Goal: Find specific page/section: Find specific page/section

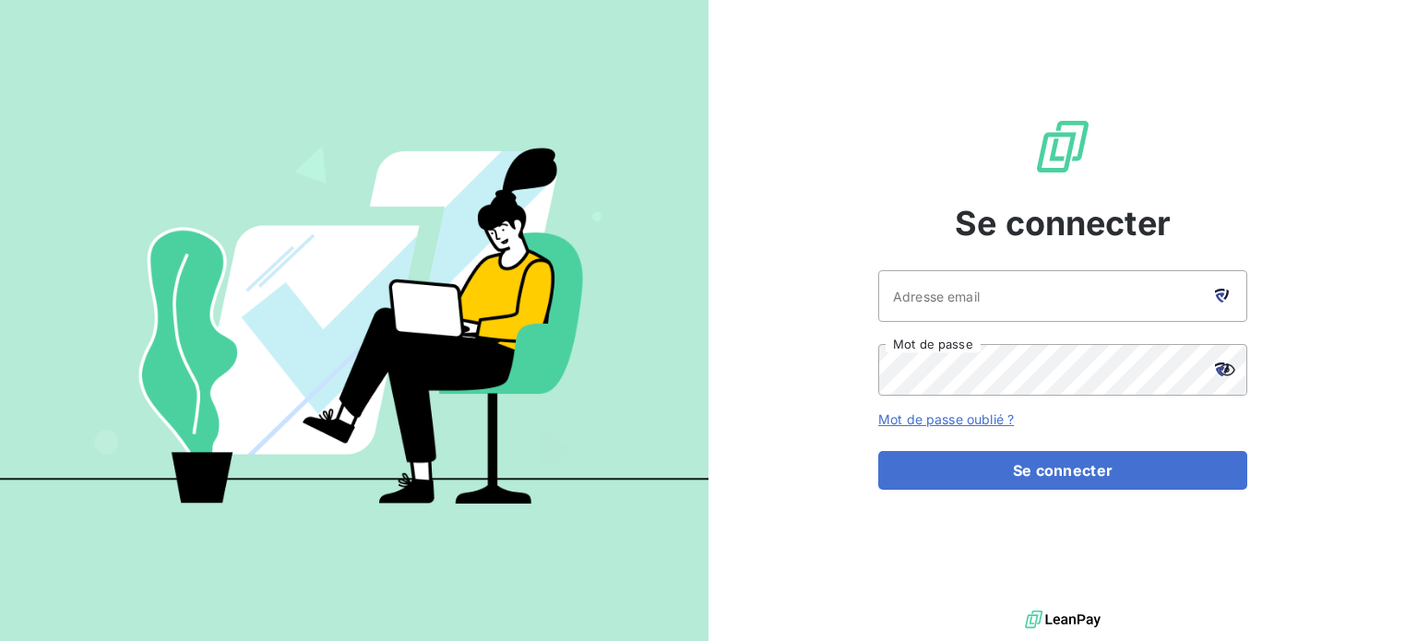
click at [1222, 292] on icon at bounding box center [1222, 296] width 14 height 14
click at [1220, 301] on icon at bounding box center [1219, 297] width 9 height 10
click at [1225, 297] on icon at bounding box center [1226, 295] width 6 height 10
type input "[EMAIL_ADDRESS][DOMAIN_NAME]"
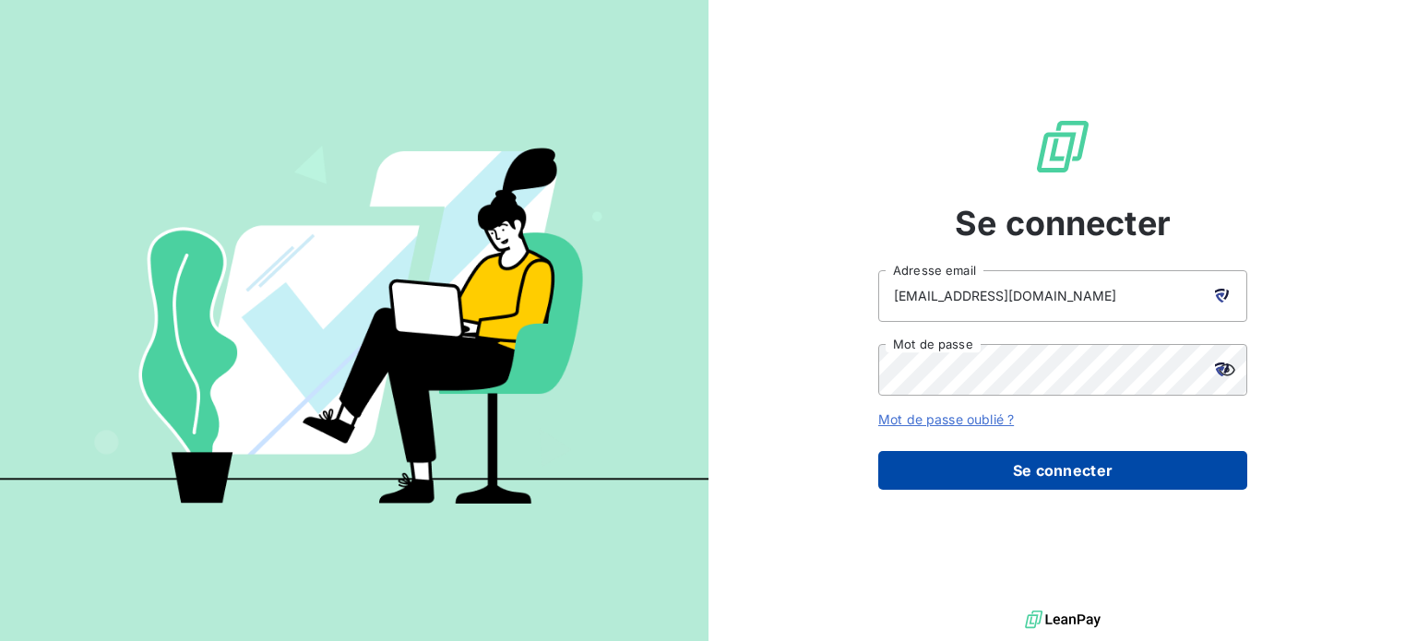
click at [1000, 452] on button "Se connecter" at bounding box center [1062, 470] width 369 height 39
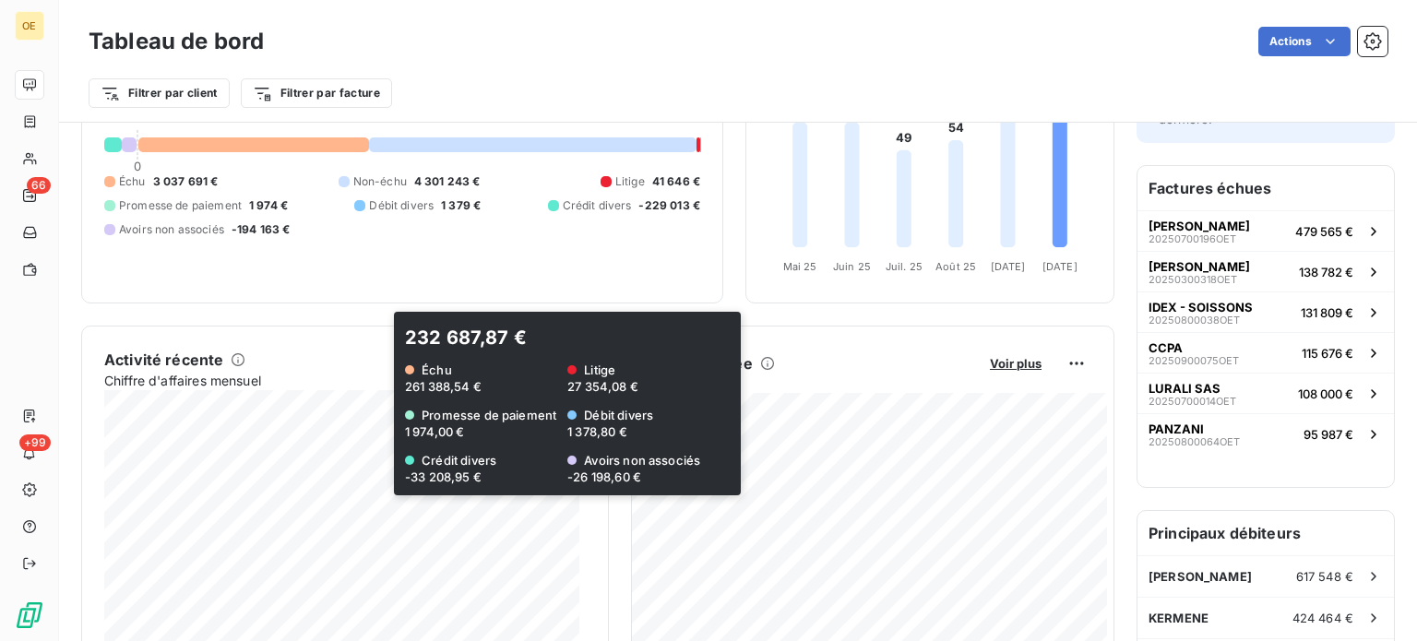
scroll to position [186, 0]
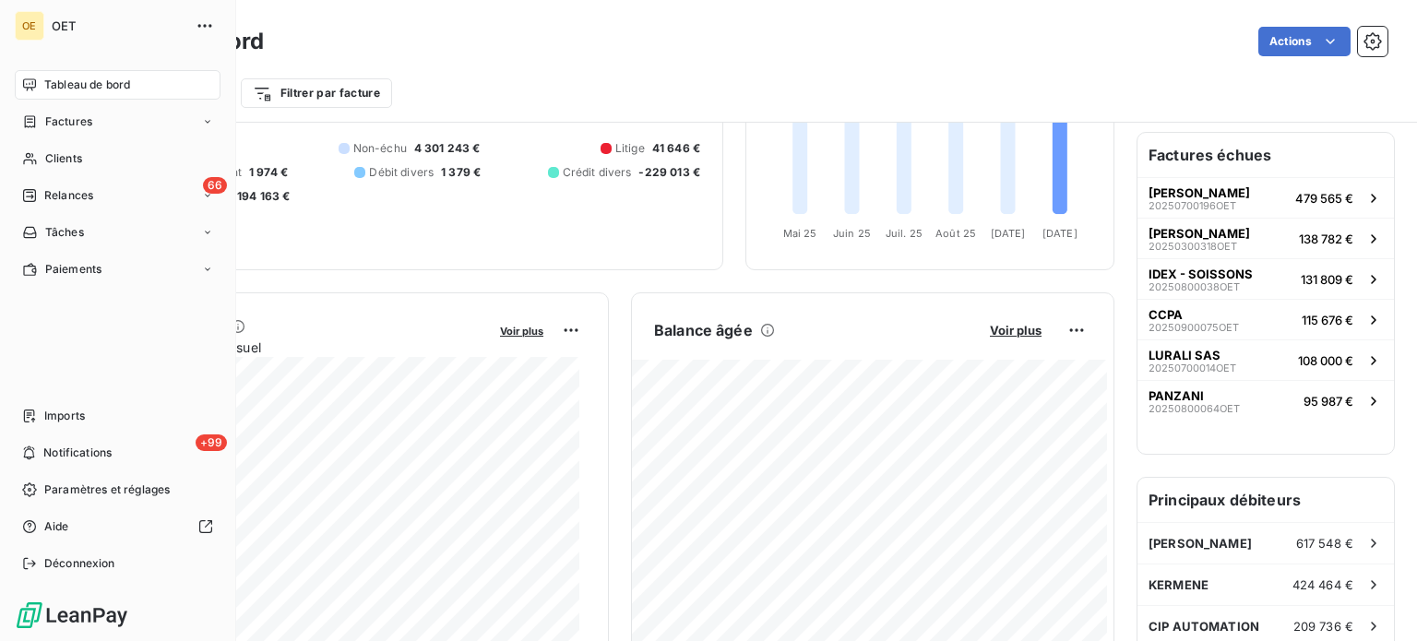
click at [78, 89] on span "Tableau de bord" at bounding box center [87, 85] width 86 height 17
click at [87, 122] on span "Factures" at bounding box center [68, 121] width 47 height 17
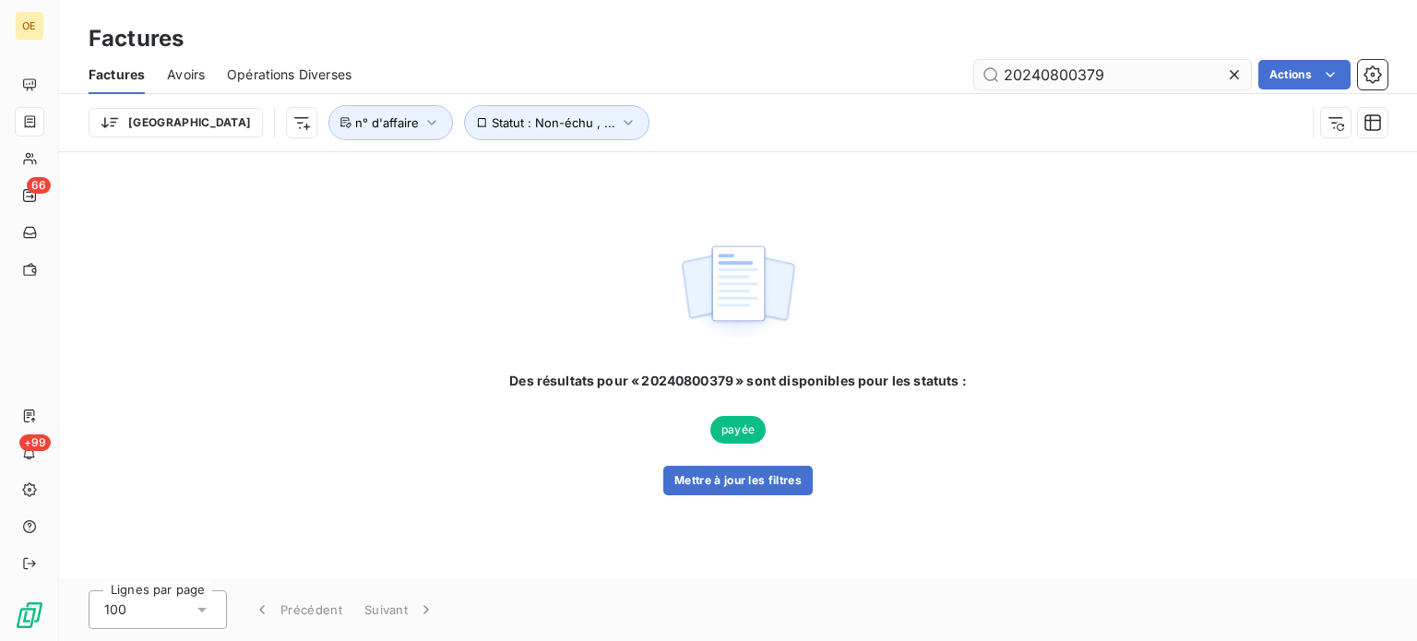
click at [1099, 70] on input "20240800379" at bounding box center [1112, 75] width 277 height 30
drag, startPoint x: 1120, startPoint y: 69, endPoint x: 989, endPoint y: 69, distance: 131.0
click at [989, 69] on input "20240800379" at bounding box center [1112, 75] width 277 height 30
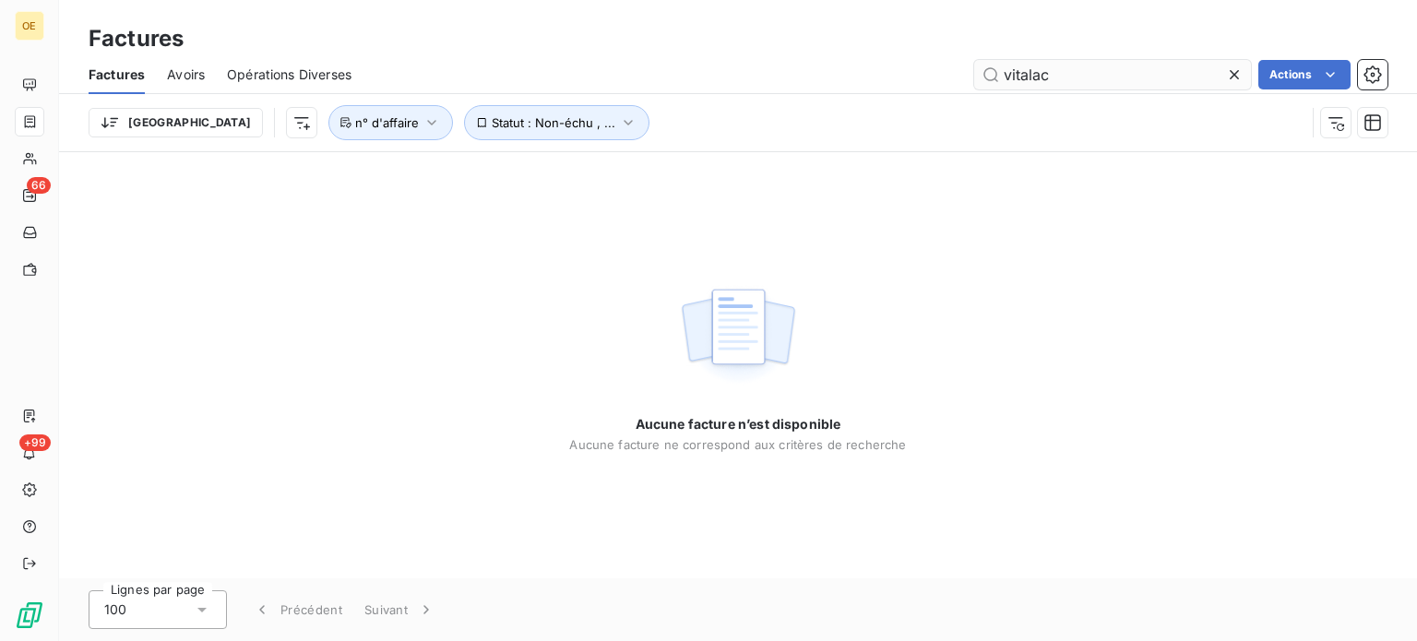
type input "vitalac"
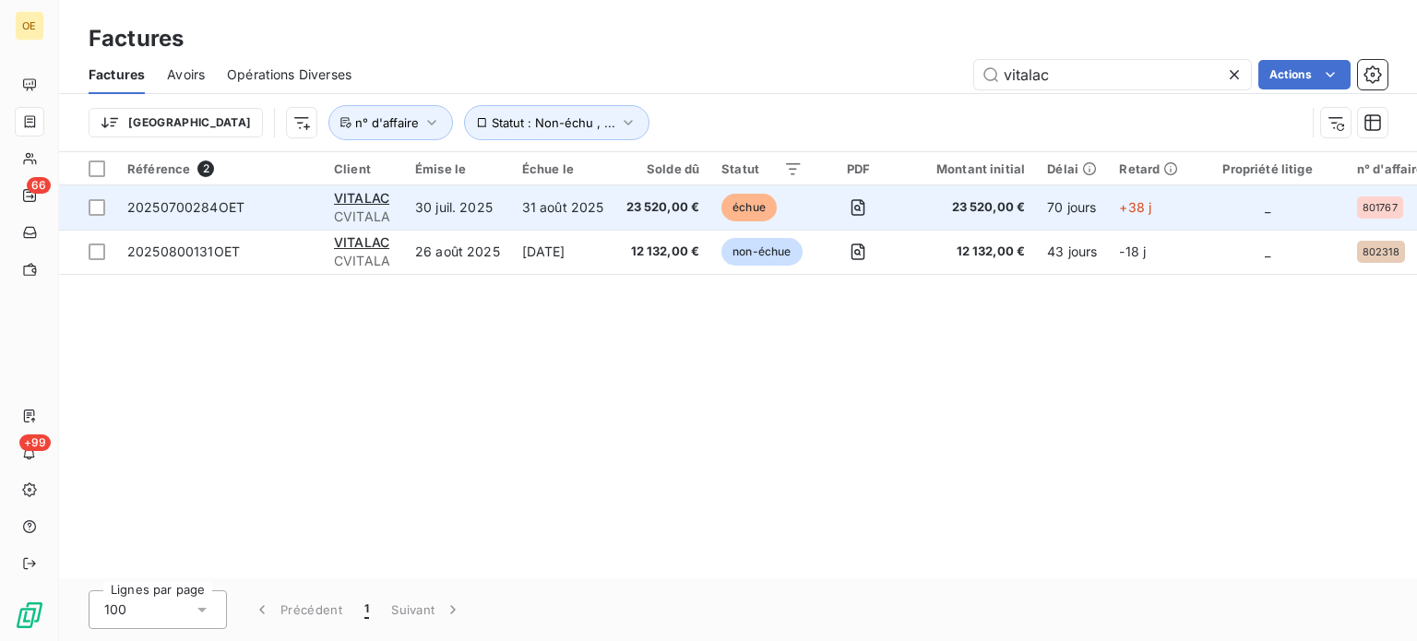
click at [395, 215] on td "VITALAC CVITALA" at bounding box center [363, 207] width 81 height 44
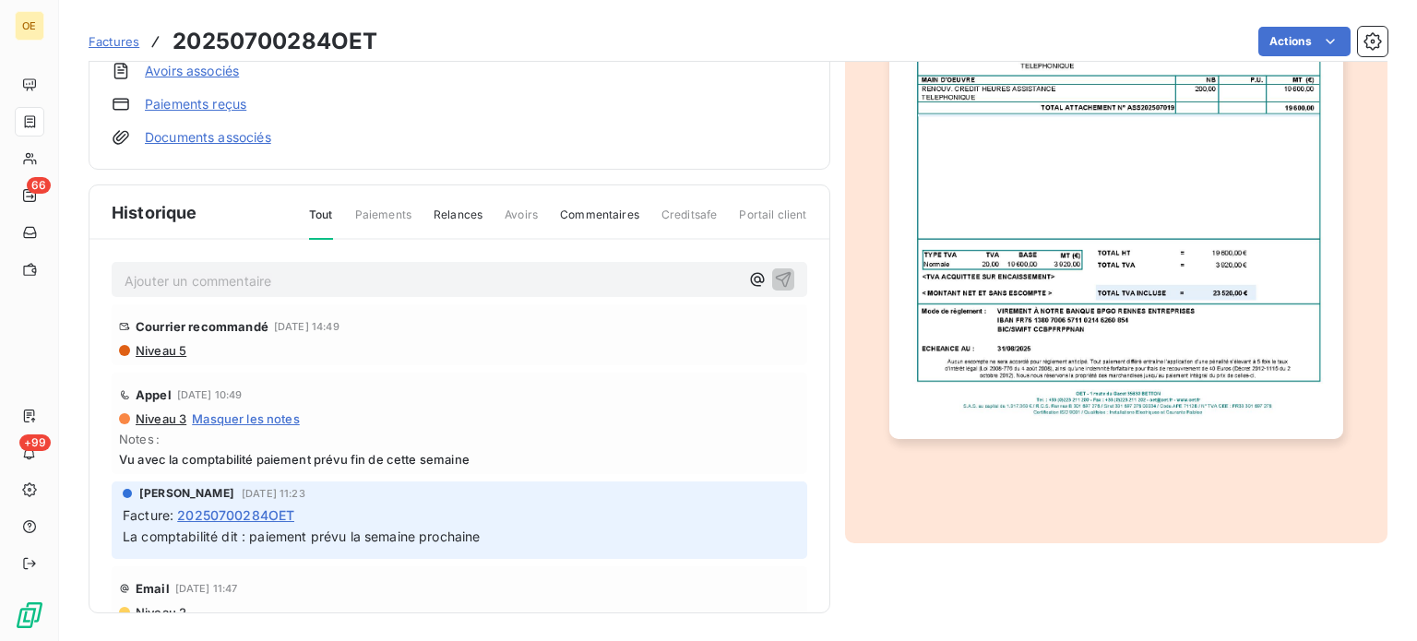
click at [175, 349] on span "Niveau 5" at bounding box center [160, 350] width 53 height 15
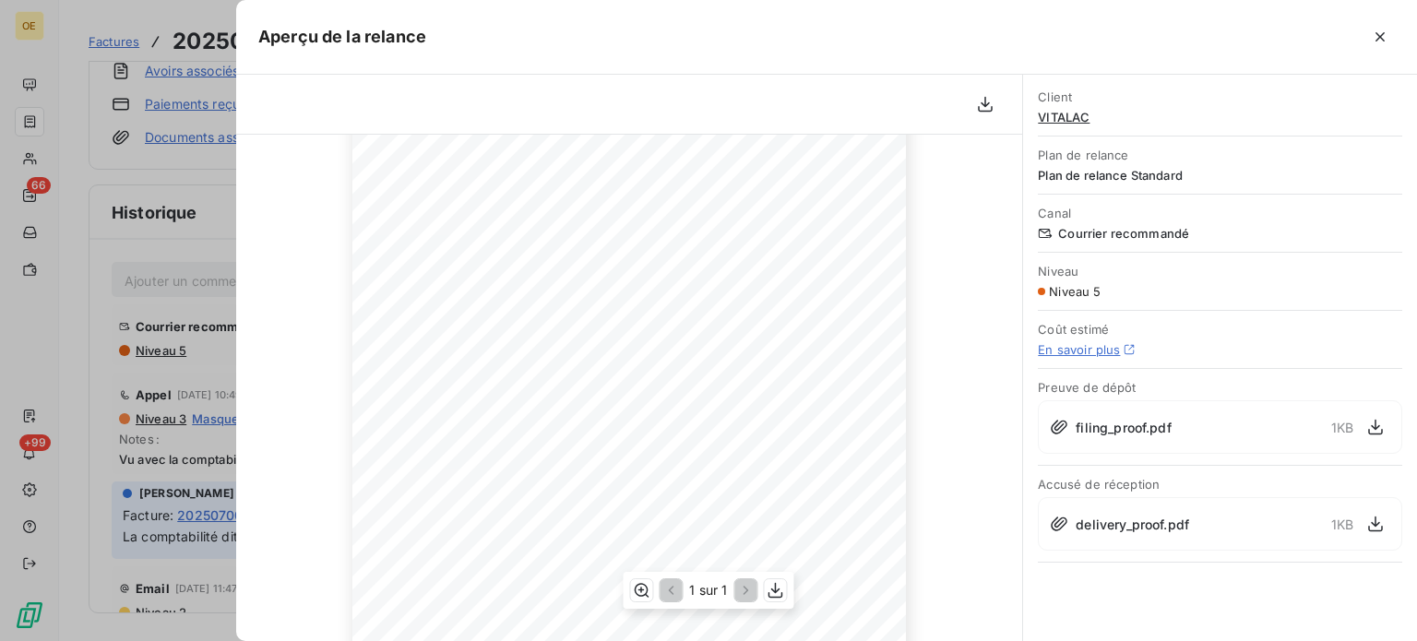
scroll to position [292, 0]
click at [990, 110] on icon "button" at bounding box center [986, 105] width 15 height 16
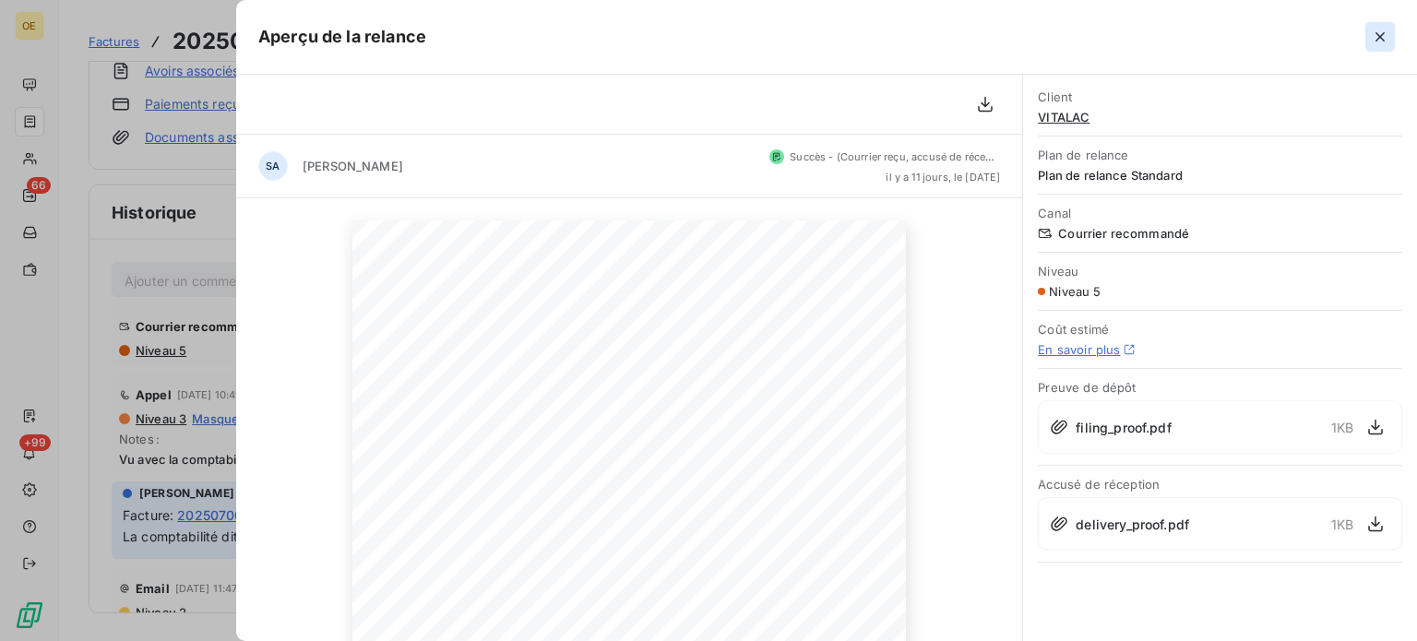
click at [1383, 34] on icon "button" at bounding box center [1380, 36] width 9 height 9
